Goal: Submit feedback/report problem

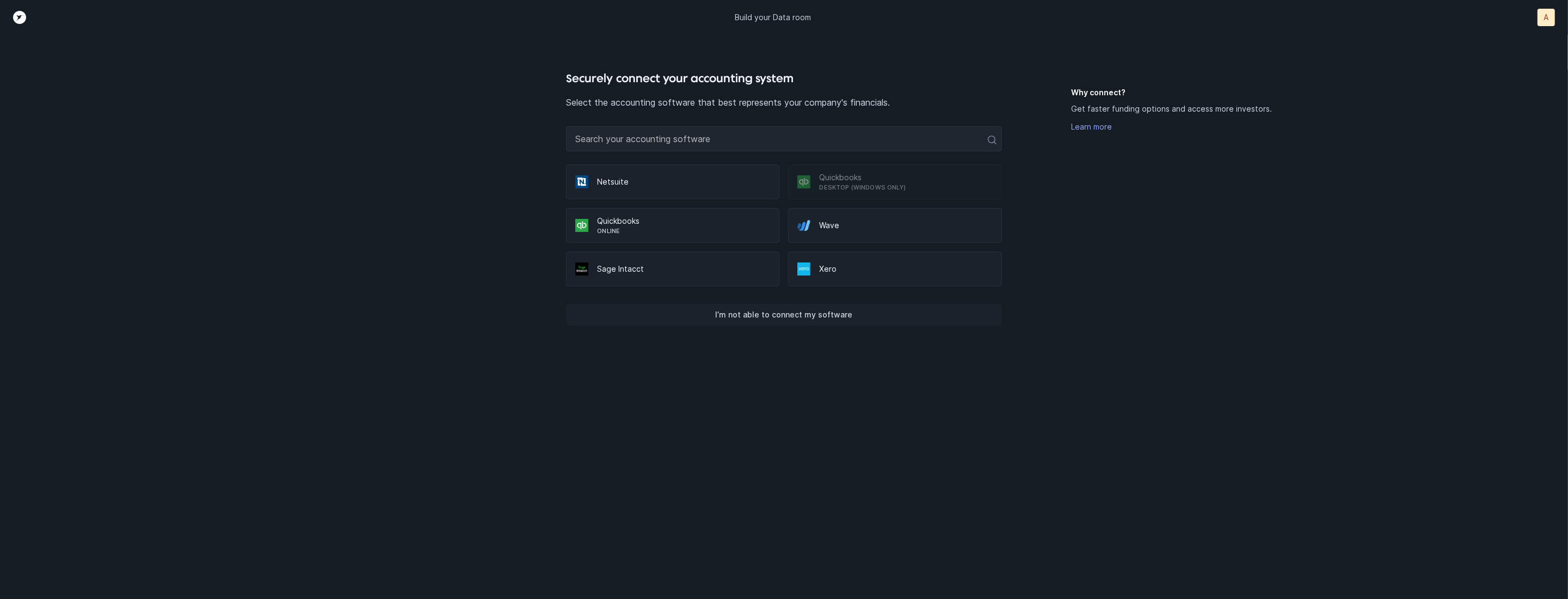
click at [764, 312] on p "I’m not able to connect my software" at bounding box center [784, 314] width 137 height 13
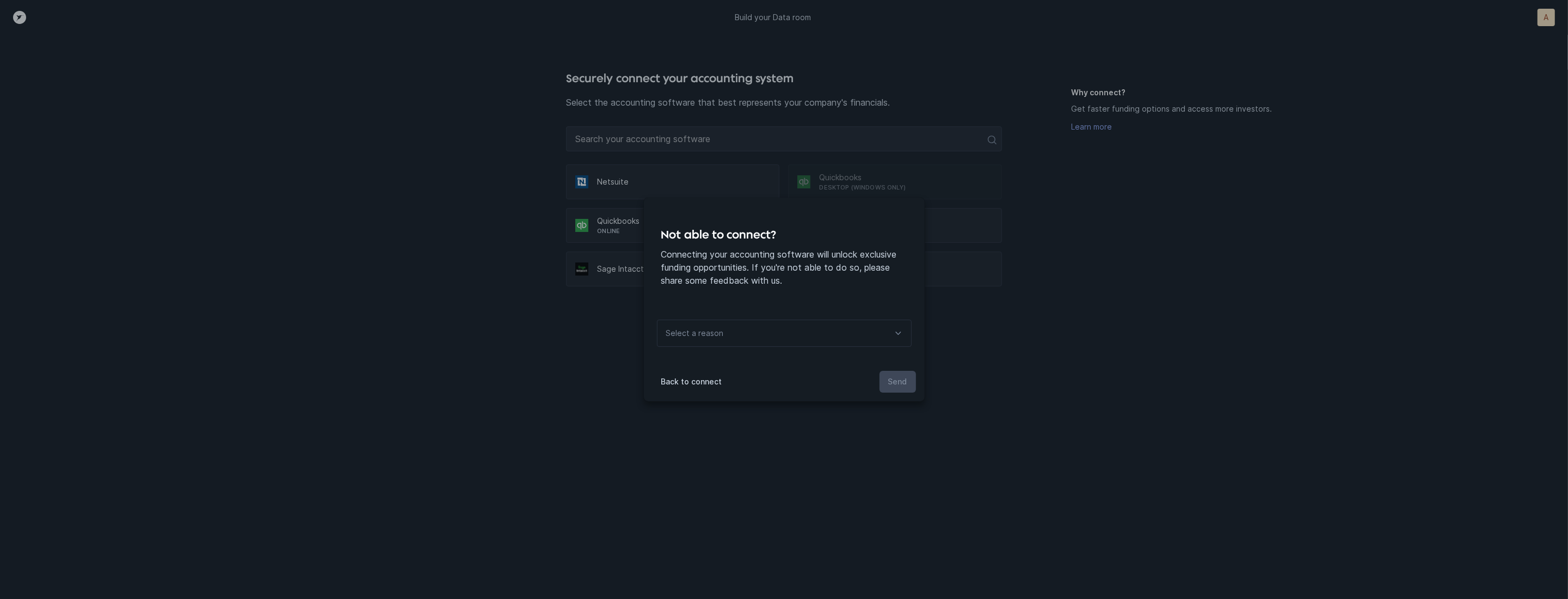
click at [726, 327] on div "Select a reason" at bounding box center [694, 333] width 73 height 26
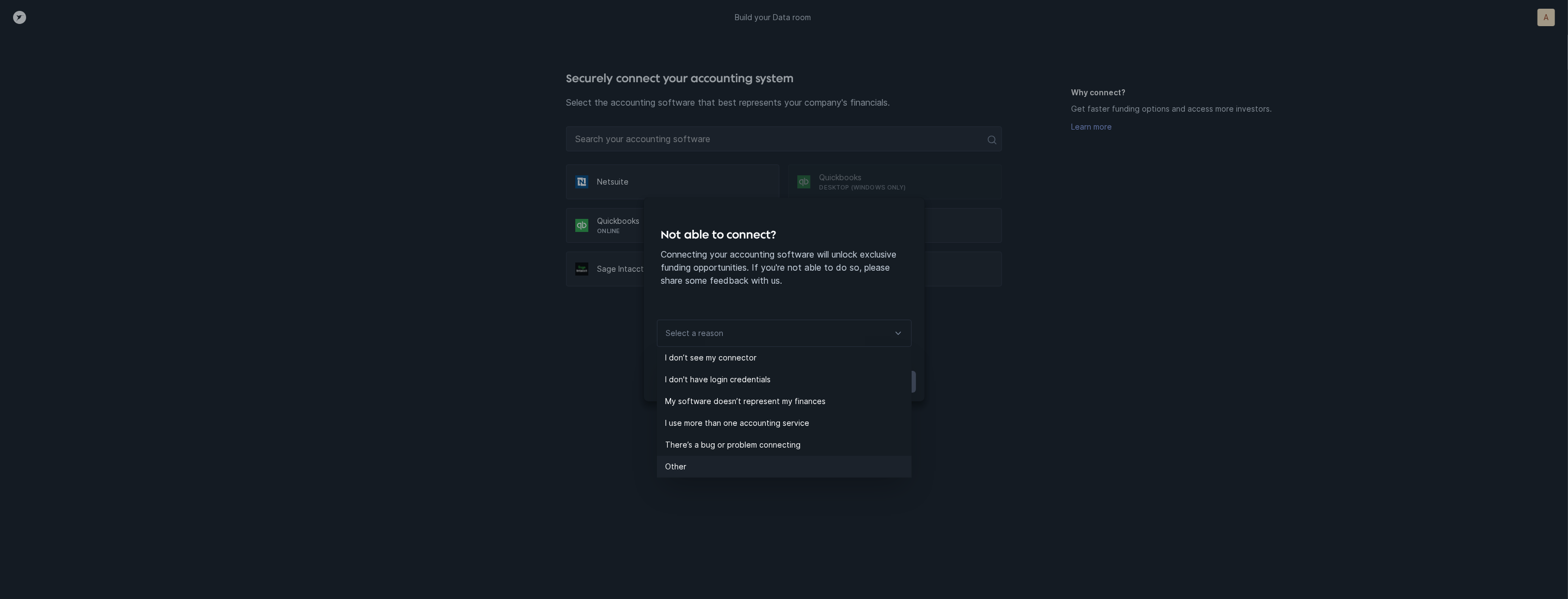
click at [686, 460] on p "Other" at bounding box center [788, 466] width 246 height 13
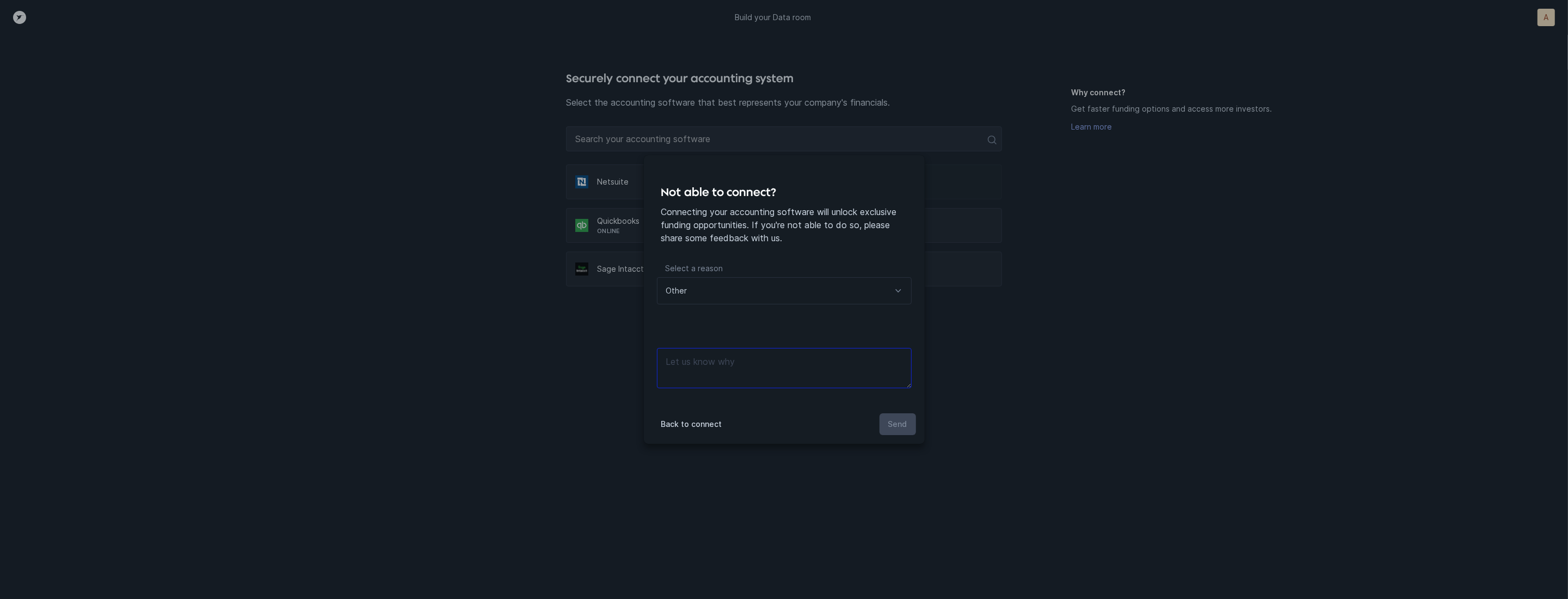
click at [774, 371] on textarea at bounding box center [784, 368] width 255 height 40
type textarea "Manual files"
click at [909, 425] on button "Send" at bounding box center [897, 424] width 36 height 22
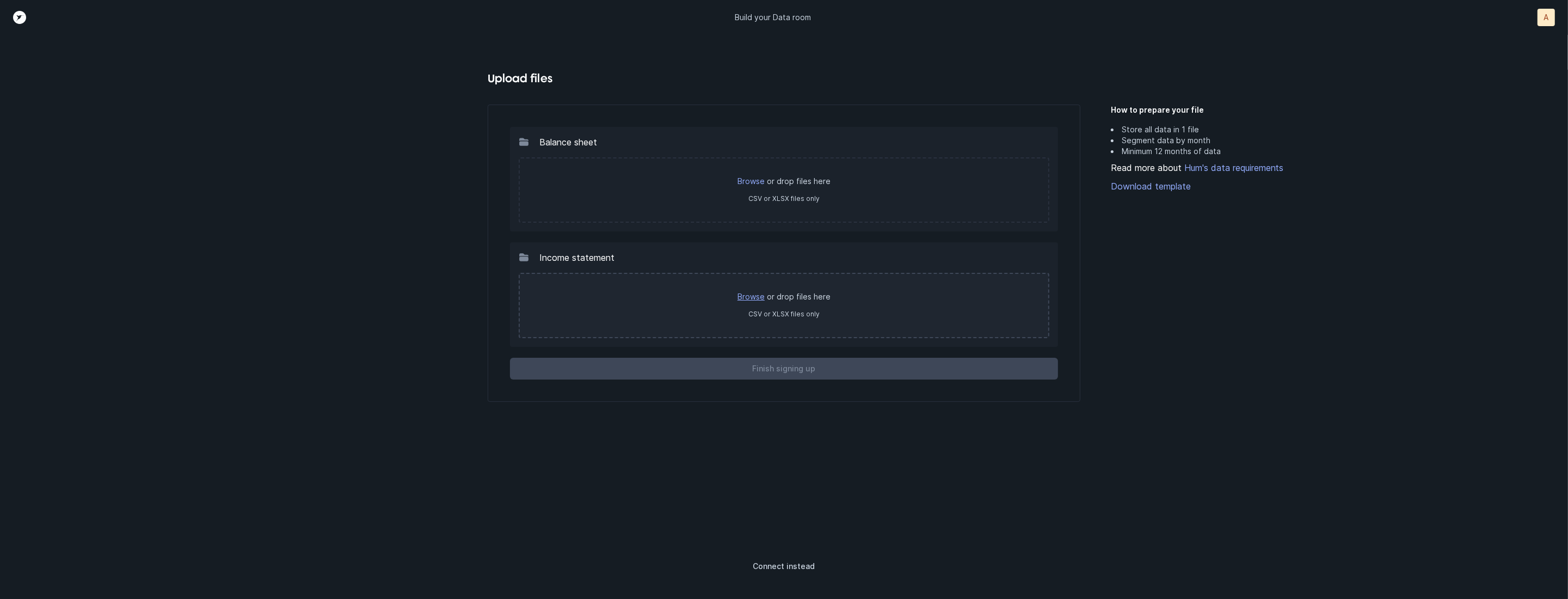
click at [754, 293] on link "Browse" at bounding box center [750, 296] width 27 height 9
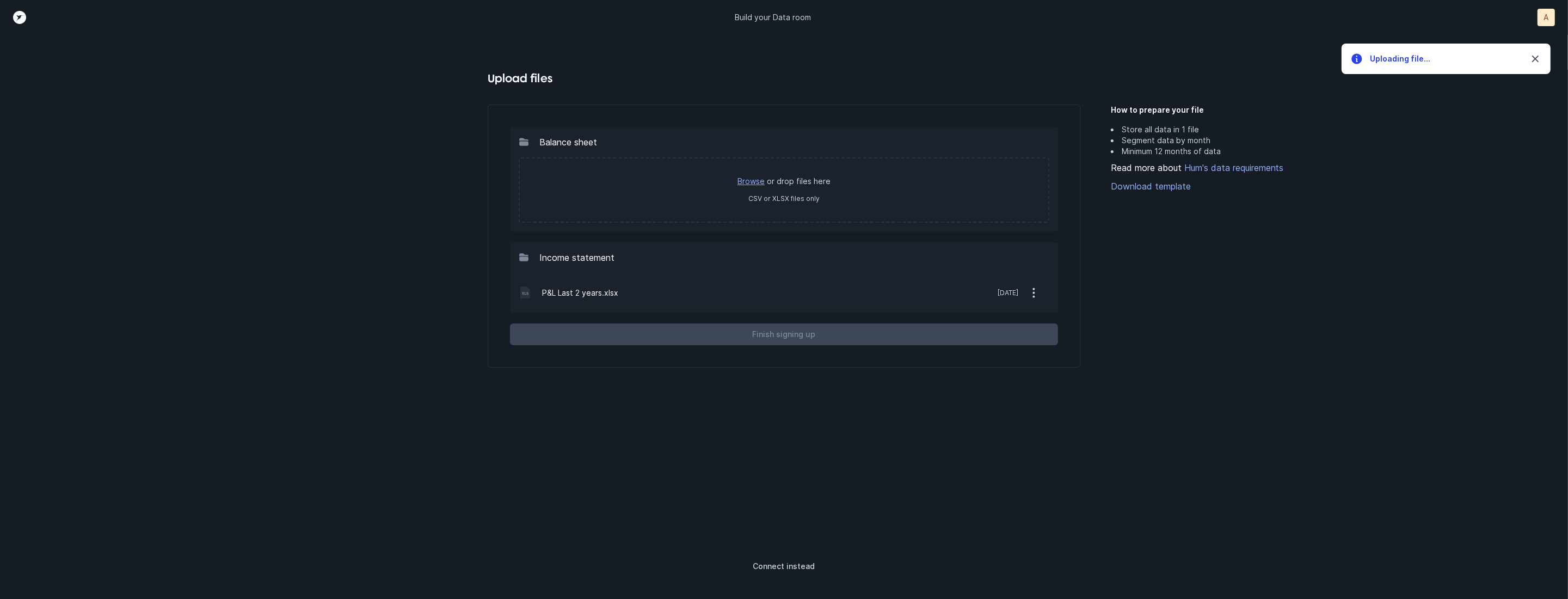
click at [762, 180] on link "Browse" at bounding box center [750, 181] width 27 height 9
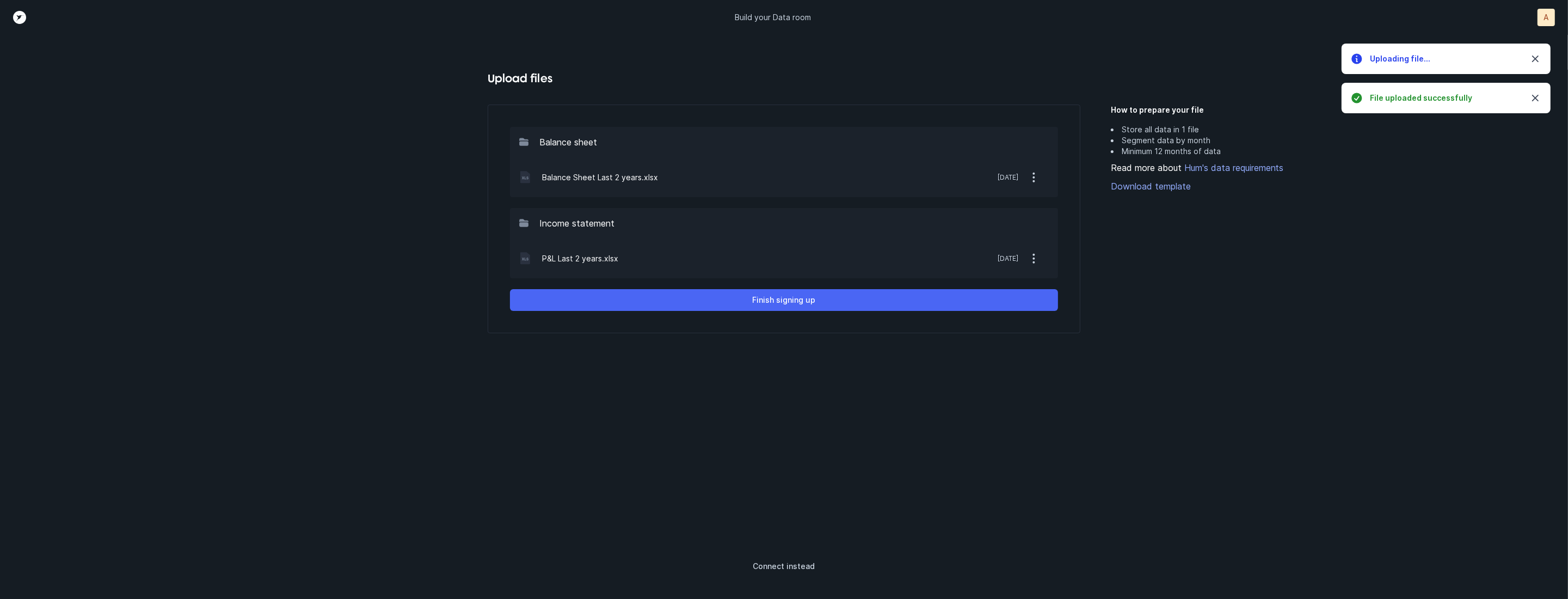
click at [923, 306] on button "Finish signing up" at bounding box center [784, 300] width 547 height 22
